Goal: Task Accomplishment & Management: Manage account settings

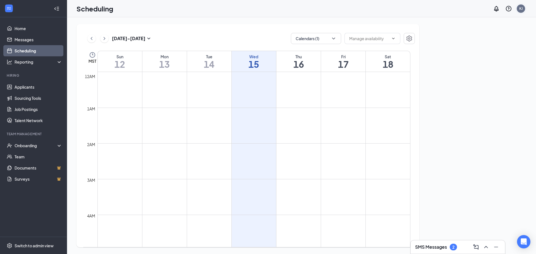
scroll to position [274, 0]
click at [517, 9] on div "KJ" at bounding box center [520, 8] width 8 height 8
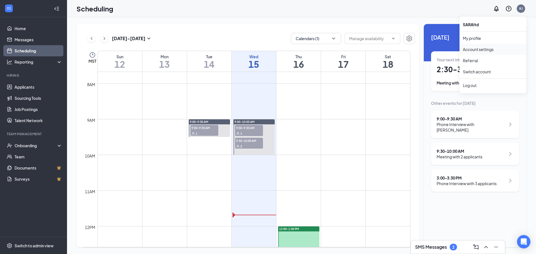
click at [475, 49] on link "Account settings" at bounding box center [493, 50] width 60 height 6
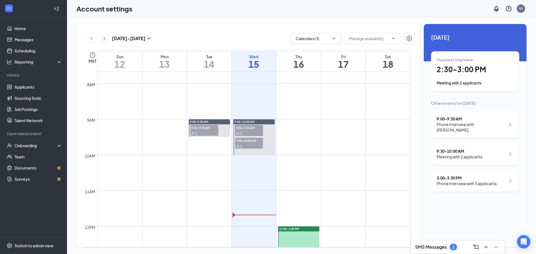
scroll to position [302, 0]
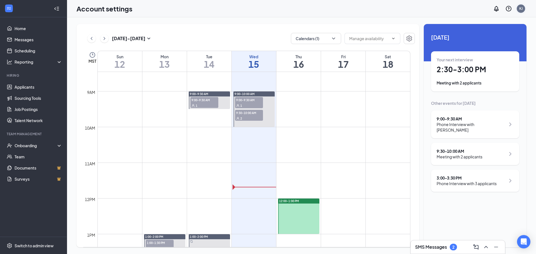
click at [521, 8] on div "KJ" at bounding box center [521, 8] width 4 height 5
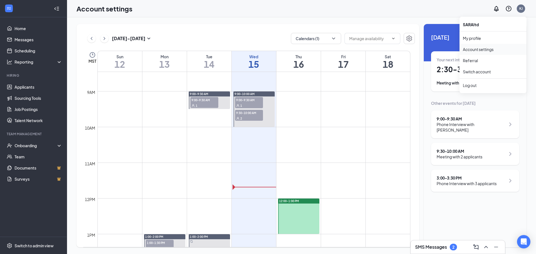
click at [481, 48] on link "Account settings" at bounding box center [493, 50] width 60 height 6
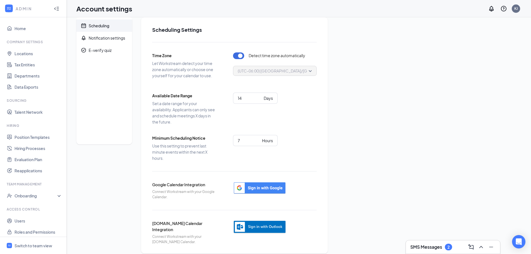
scroll to position [13, 0]
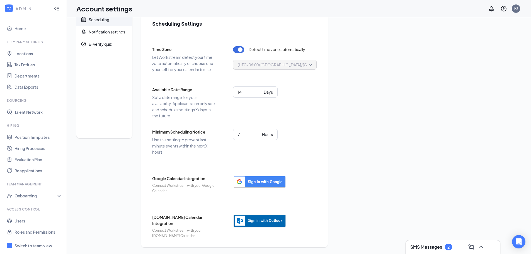
click at [253, 220] on img "button" at bounding box center [259, 221] width 53 height 14
click at [265, 221] on img "button" at bounding box center [259, 221] width 53 height 14
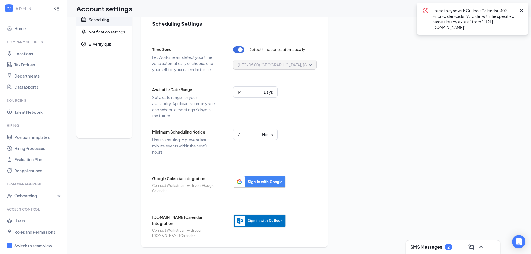
click at [418, 45] on div "Scheduling Notification settings E-verify quiz Scheduling Settings Time Zone Le…" at bounding box center [298, 129] width 445 height 236
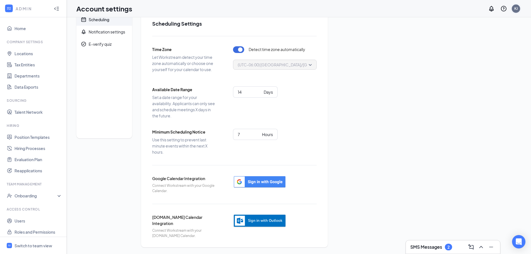
click at [514, 8] on div "KJ" at bounding box center [516, 8] width 8 height 8
click at [271, 219] on img "button" at bounding box center [259, 221] width 53 height 14
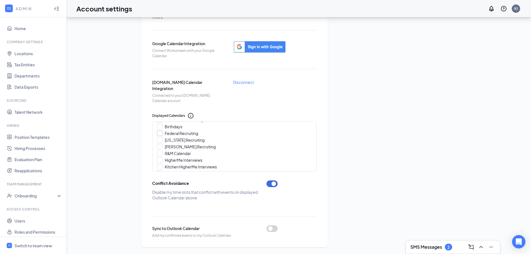
scroll to position [28, 0]
click at [271, 228] on button "button" at bounding box center [272, 228] width 11 height 7
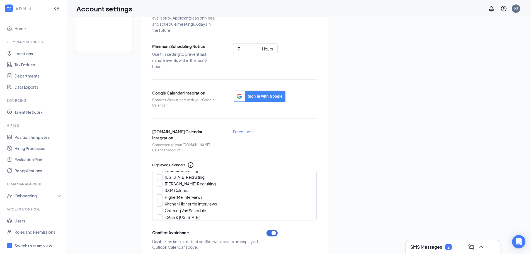
scroll to position [11, 0]
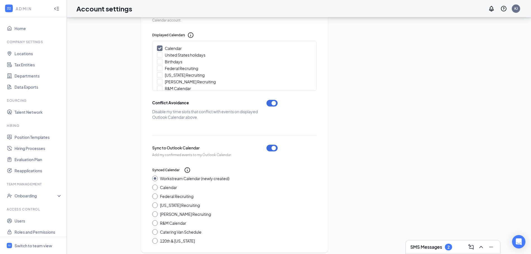
scroll to position [234, 0]
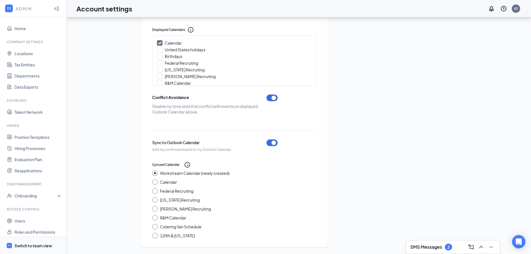
click at [38, 244] on div "Switch to team view" at bounding box center [34, 246] width 38 height 6
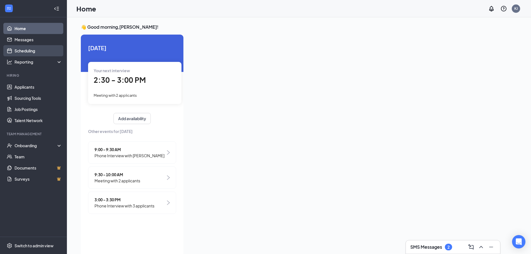
click at [31, 50] on link "Scheduling" at bounding box center [39, 50] width 48 height 11
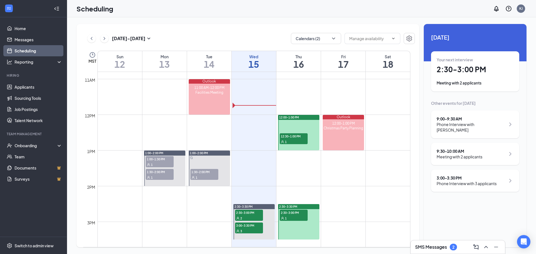
scroll to position [414, 0]
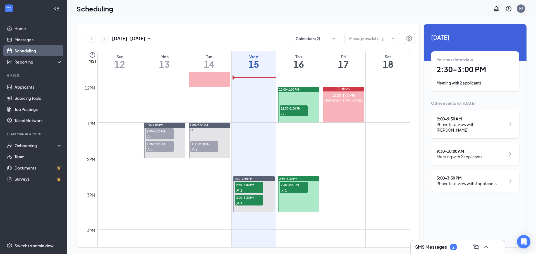
click at [433, 243] on div "SMS Messages 2" at bounding box center [457, 247] width 85 height 9
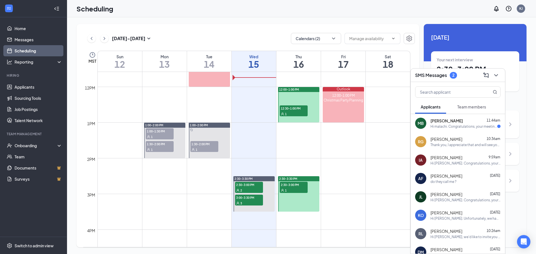
click at [441, 121] on span "[PERSON_NAME]" at bounding box center [446, 121] width 32 height 6
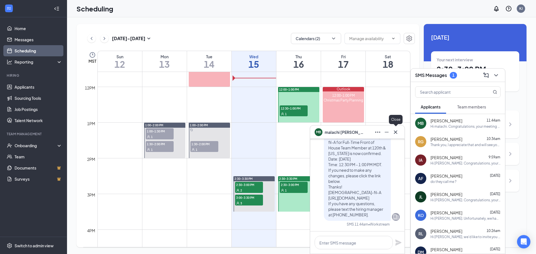
click at [397, 130] on icon "Cross" at bounding box center [395, 132] width 7 height 7
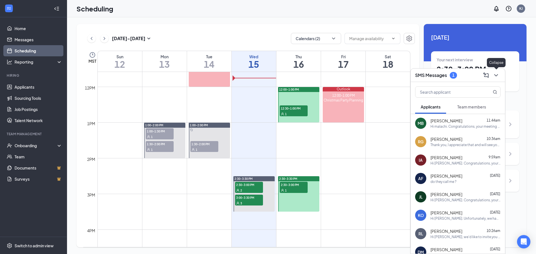
click at [495, 73] on icon "ChevronDown" at bounding box center [495, 75] width 7 height 7
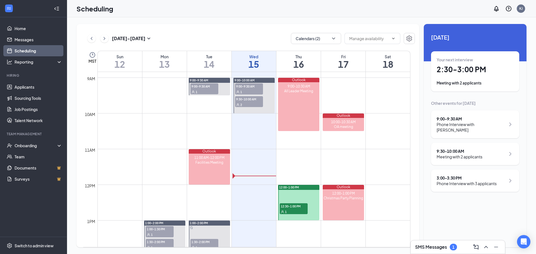
scroll to position [302, 0]
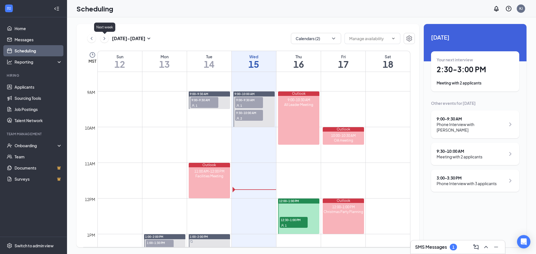
click at [105, 38] on icon "ChevronRight" at bounding box center [105, 38] width 6 height 7
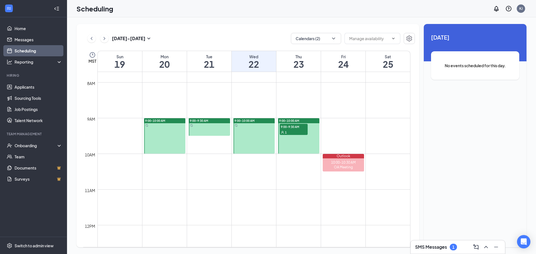
scroll to position [274, 0]
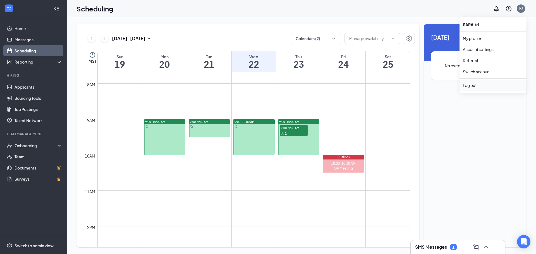
click at [473, 85] on div "Log out" at bounding box center [493, 86] width 60 height 6
